Goal: Transaction & Acquisition: Purchase product/service

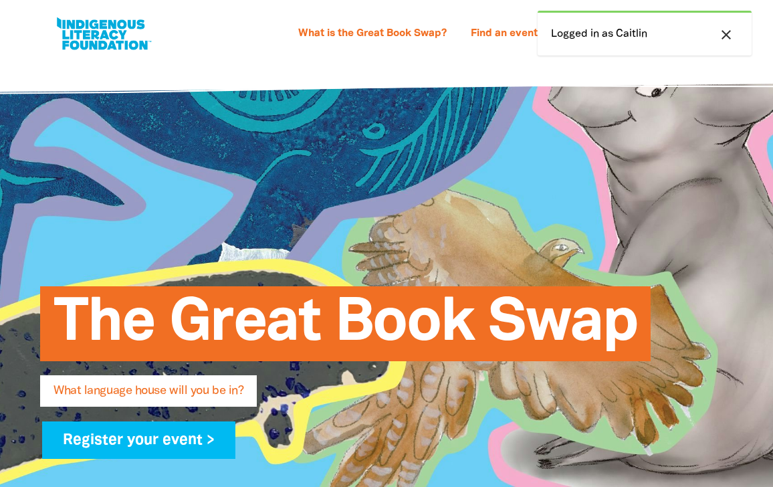
select select "primary-school"
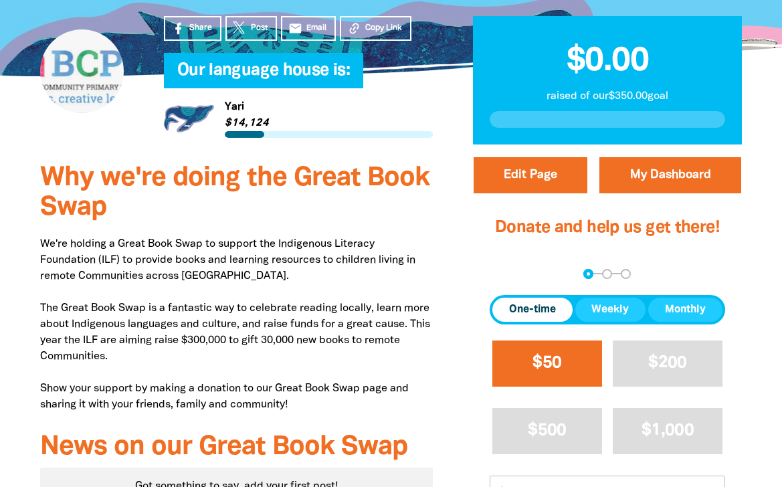
scroll to position [359, 0]
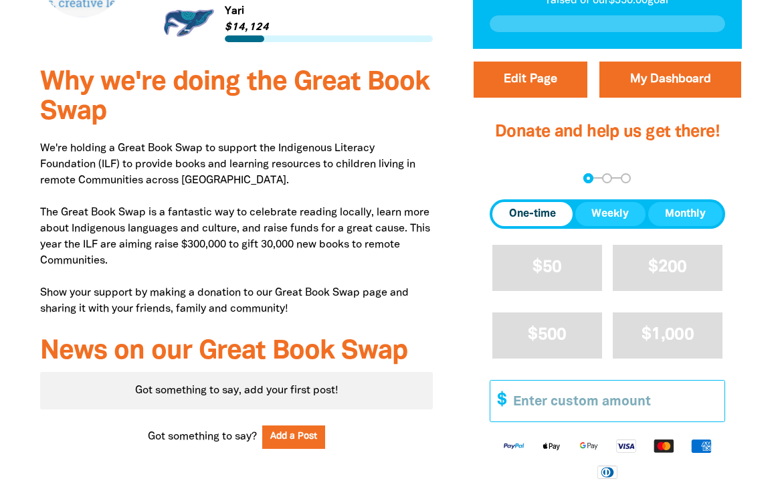
click at [567, 407] on input "Other Amount" at bounding box center [614, 401] width 221 height 41
type input "0"
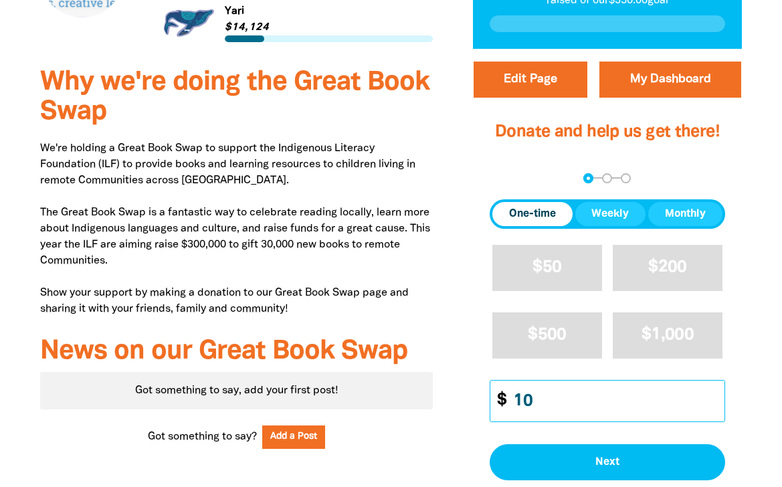
type input "1"
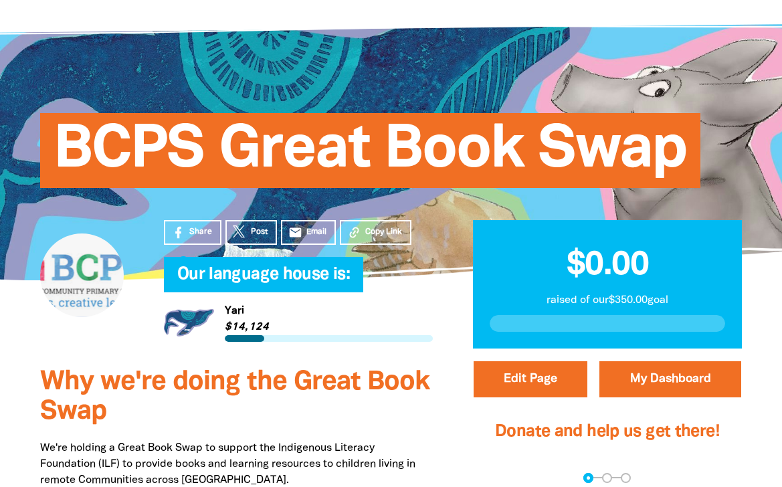
scroll to position [0, 0]
